Goal: Task Accomplishment & Management: Manage account settings

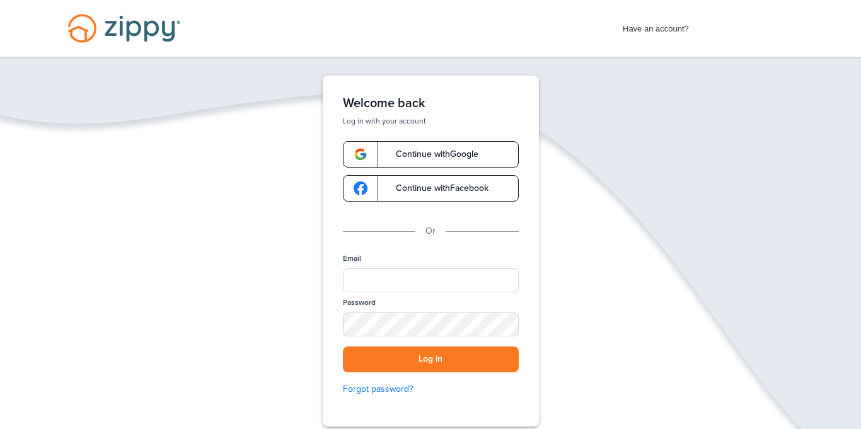
click at [487, 161] on link "Continue with Google" at bounding box center [431, 154] width 176 height 26
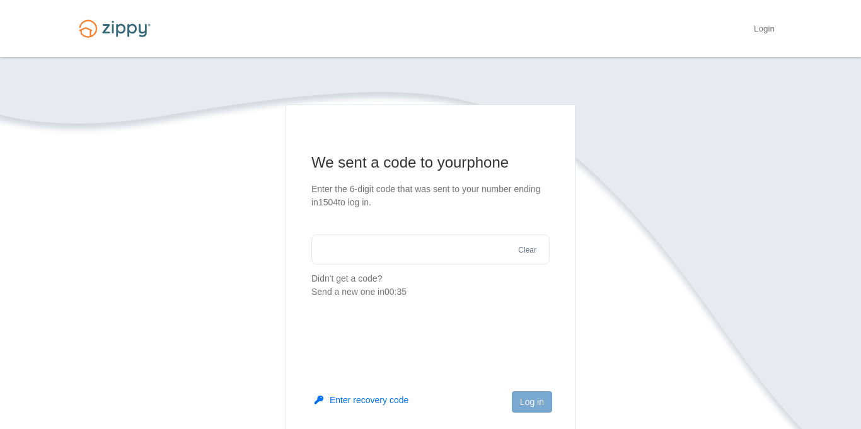
click at [437, 264] on input "text" at bounding box center [430, 249] width 238 height 30
type input "******"
click at [535, 402] on button "Log in" at bounding box center [532, 401] width 40 height 21
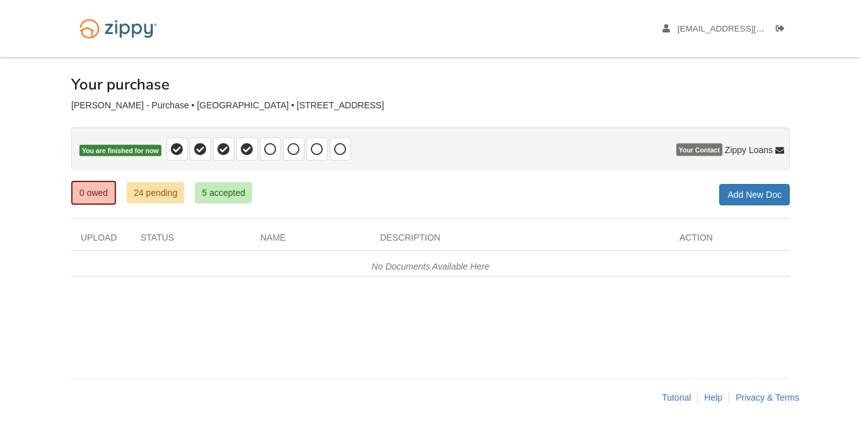
click at [768, 154] on span "Zippy Loans" at bounding box center [749, 150] width 48 height 13
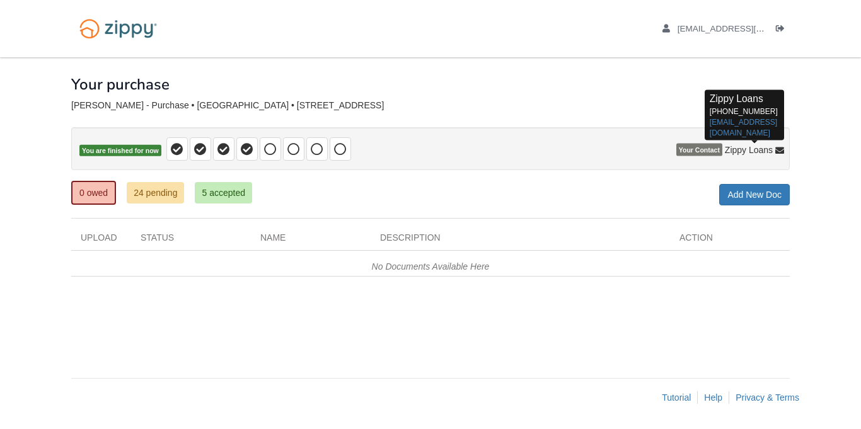
click at [818, 173] on body "eliduffy000@gmail.com Logout" at bounding box center [430, 214] width 861 height 429
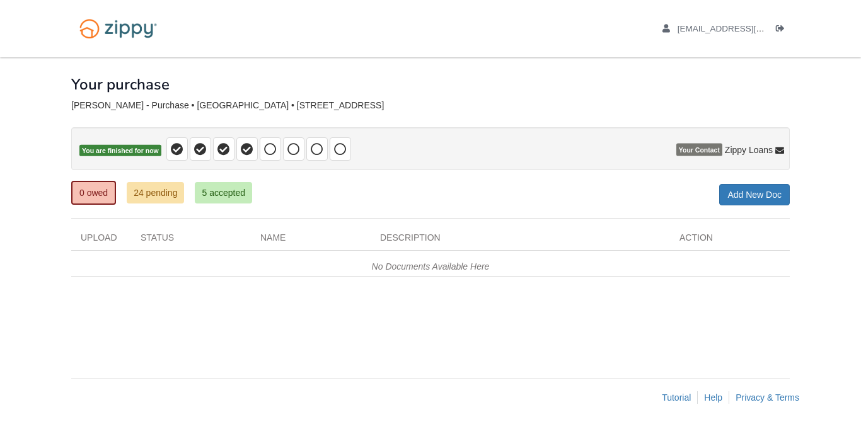
click at [768, 153] on span "Zippy Loans" at bounding box center [749, 150] width 48 height 13
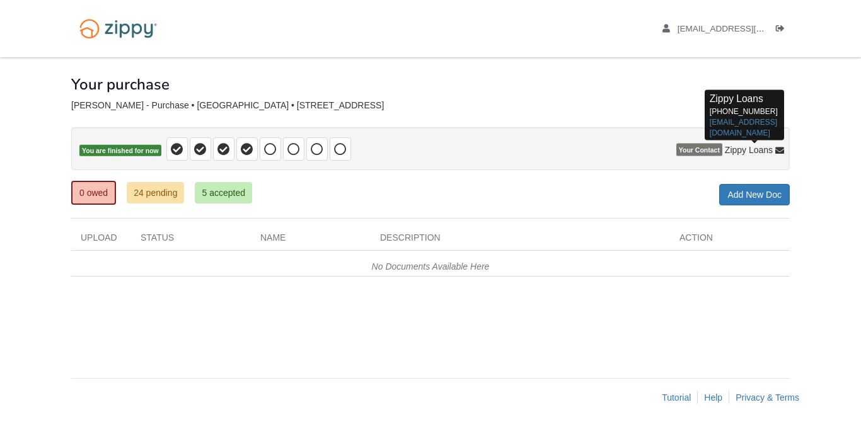
click at [819, 163] on body "eliduffy000@gmail.com Logout" at bounding box center [430, 214] width 861 height 429
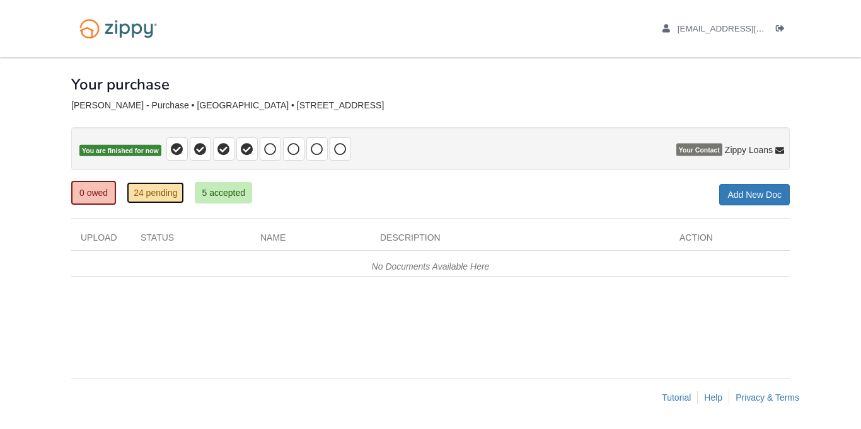
click at [165, 194] on link "24 pending" at bounding box center [155, 192] width 57 height 21
